Goal: Find specific page/section: Find specific page/section

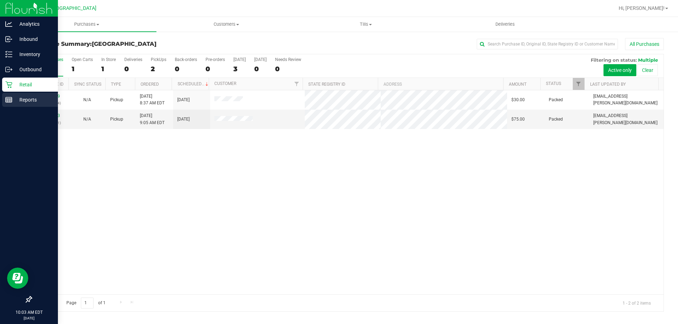
click at [21, 99] on p "Reports" at bounding box center [33, 100] width 42 height 8
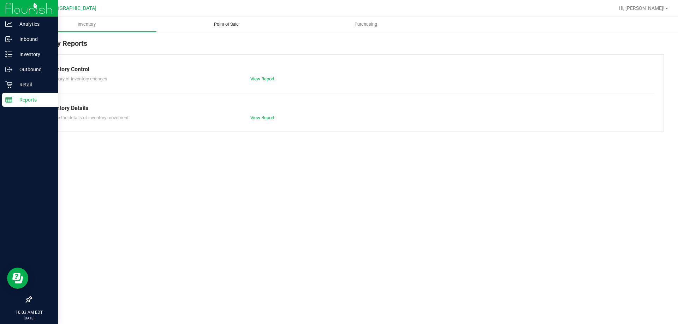
click at [221, 25] on span "Point of Sale" at bounding box center [226, 24] width 44 height 6
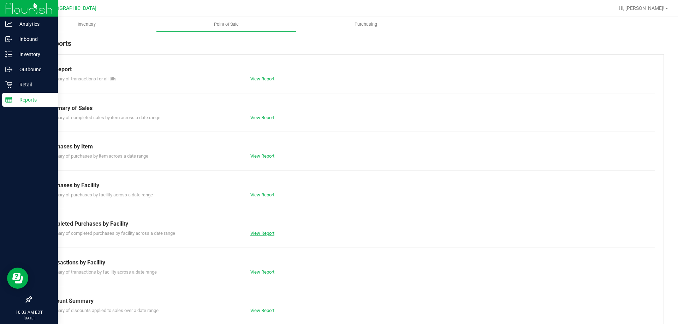
click at [266, 232] on link "View Report" at bounding box center [262, 233] width 24 height 5
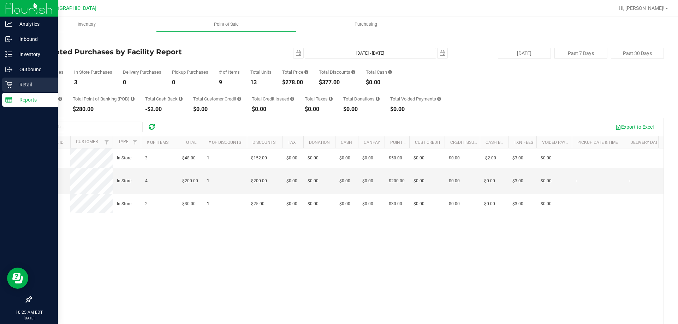
click at [24, 82] on p "Retail" at bounding box center [33, 85] width 42 height 8
